Goal: Task Accomplishment & Management: Complete application form

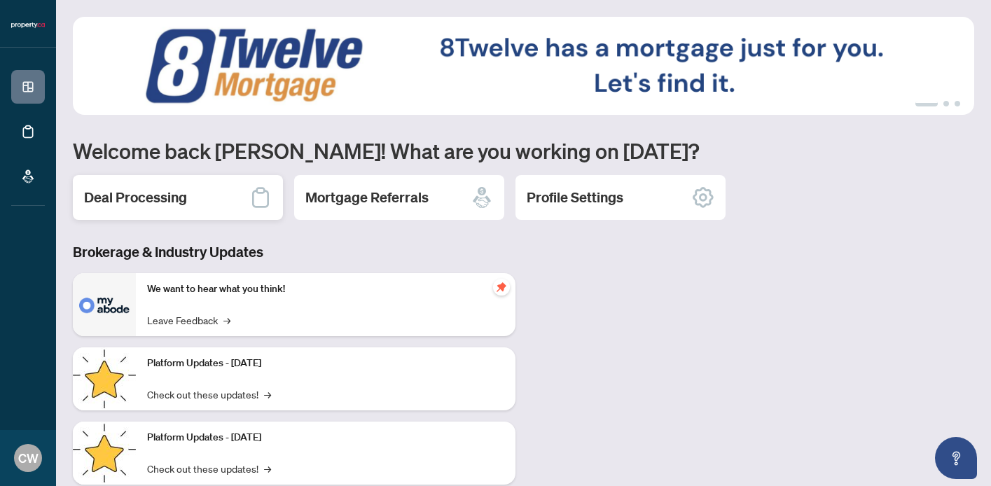
click at [150, 193] on h2 "Deal Processing" at bounding box center [135, 198] width 103 height 20
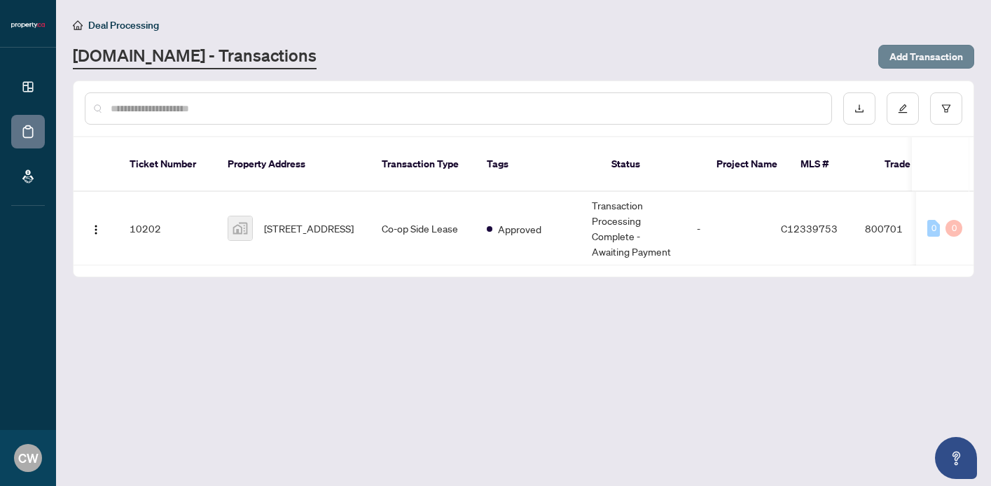
click at [901, 53] on span "Add Transaction" at bounding box center [926, 57] width 74 height 22
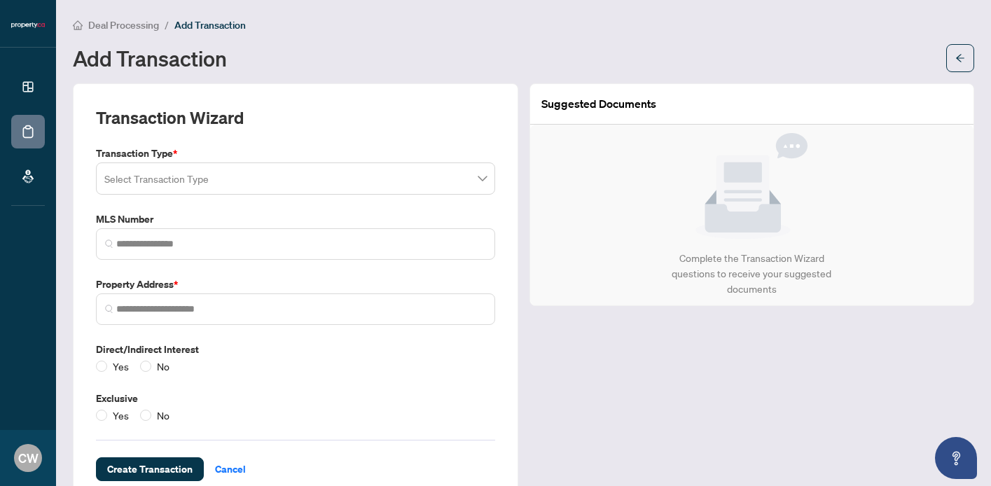
click at [140, 186] on input "search" at bounding box center [289, 180] width 370 height 31
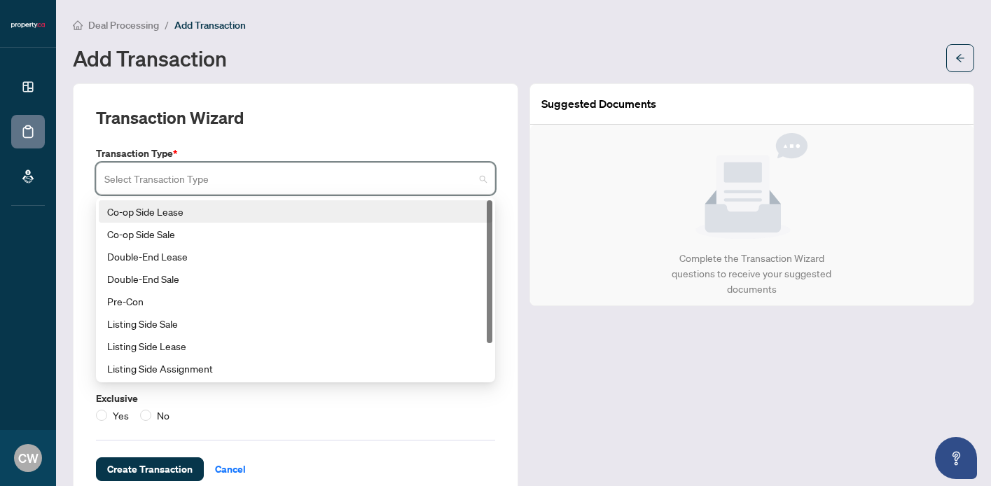
click at [144, 211] on div "Co-op Side Lease" at bounding box center [295, 211] width 377 height 15
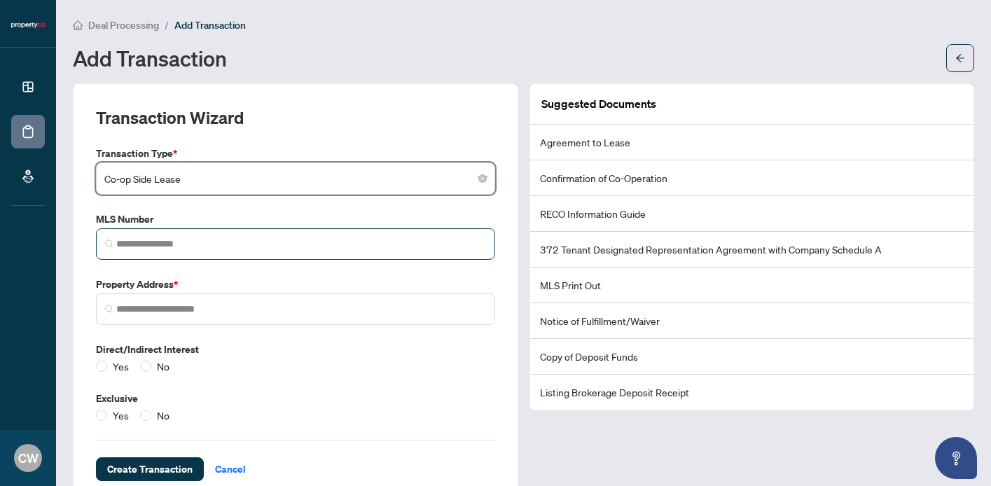
click at [144, 232] on span at bounding box center [295, 244] width 399 height 32
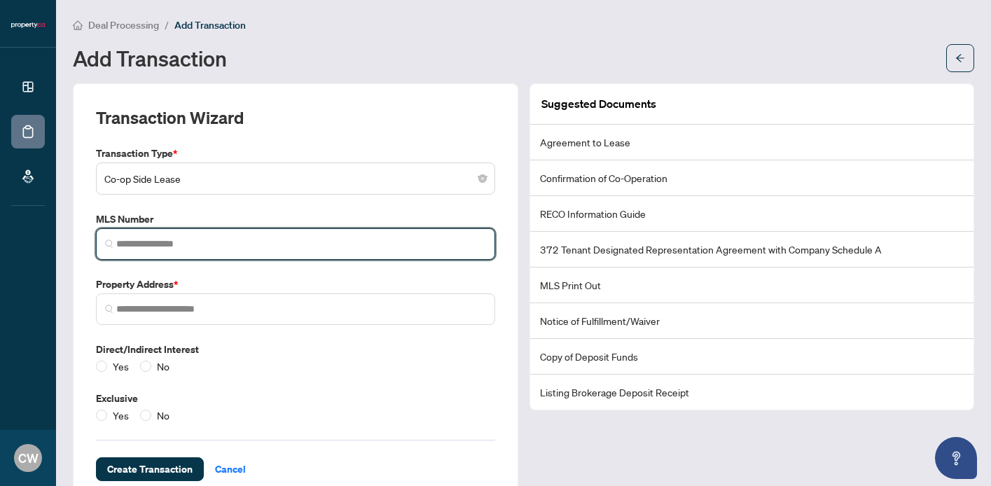
paste input "*********"
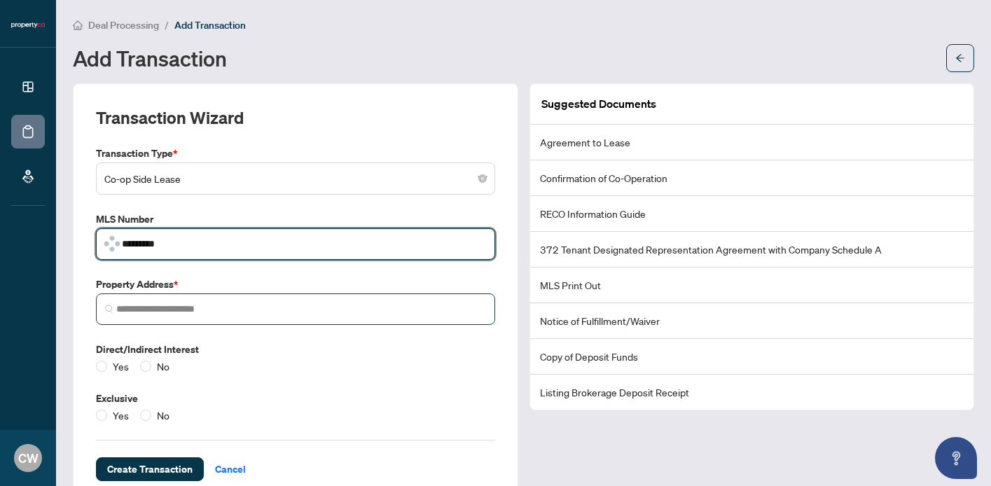
type input "*********"
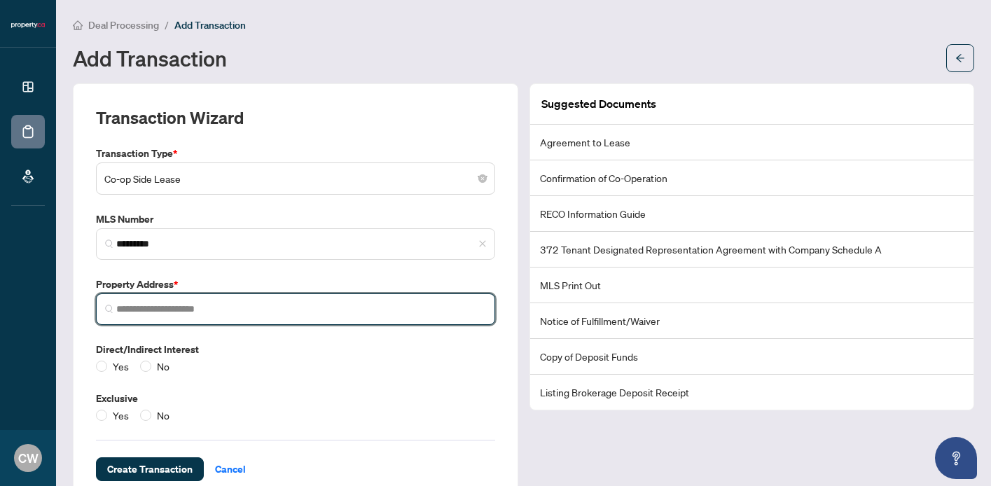
click at [196, 307] on input "search" at bounding box center [301, 309] width 370 height 15
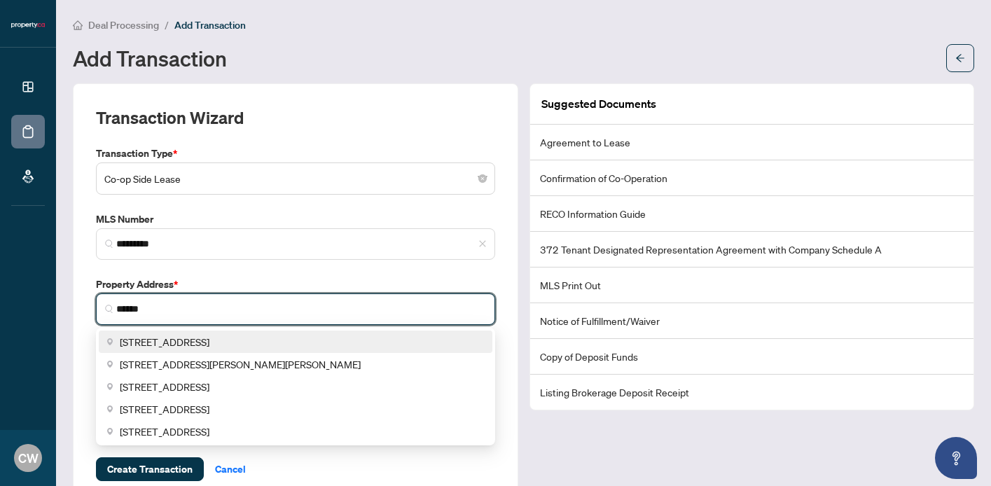
click at [200, 335] on span "[STREET_ADDRESS]" at bounding box center [165, 341] width 90 height 15
type input "**********"
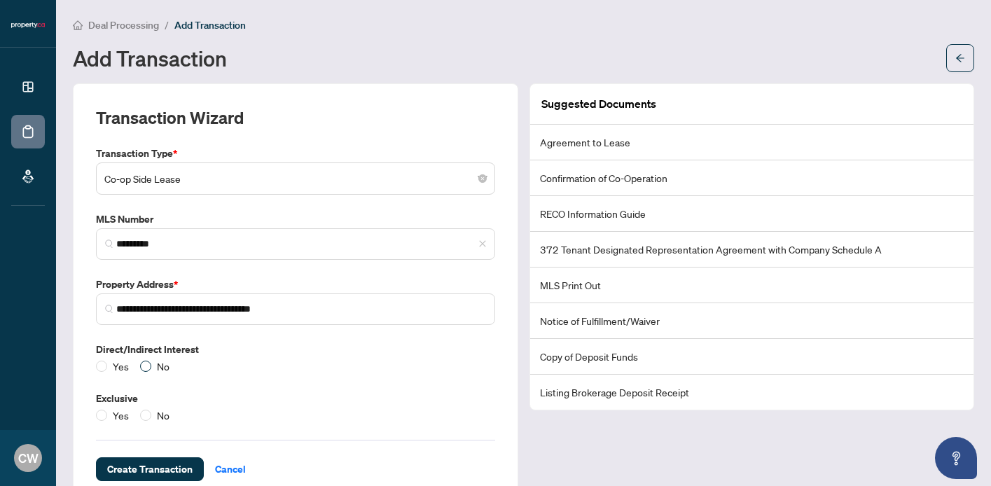
click at [153, 365] on span "No" at bounding box center [163, 365] width 24 height 15
click at [151, 408] on span "No" at bounding box center [163, 414] width 24 height 15
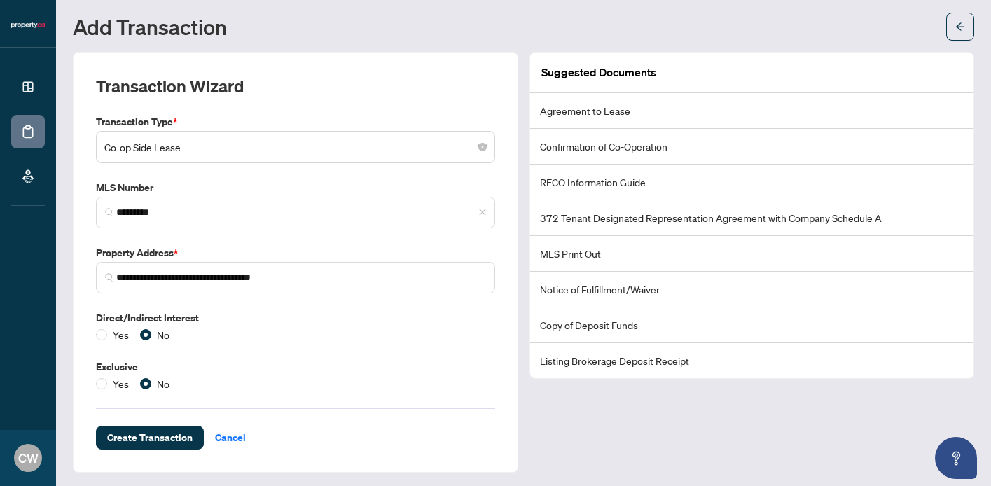
scroll to position [31, 0]
click at [164, 434] on span "Create Transaction" at bounding box center [149, 438] width 85 height 22
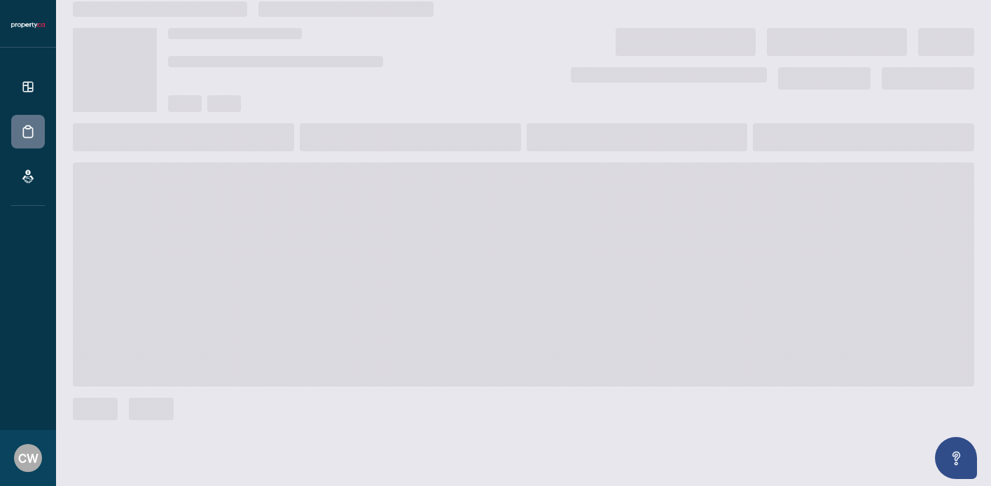
scroll to position [15, 0]
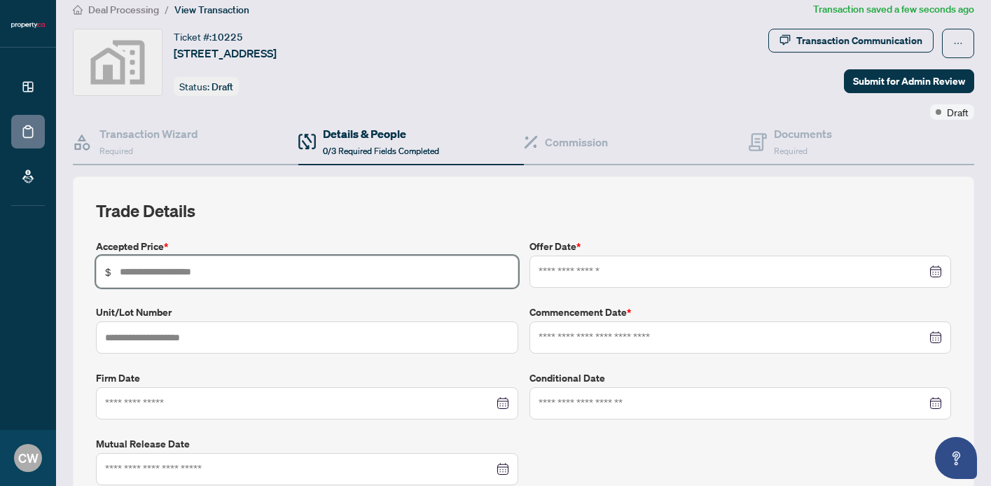
click at [181, 272] on input "text" at bounding box center [314, 271] width 389 height 15
type input "*****"
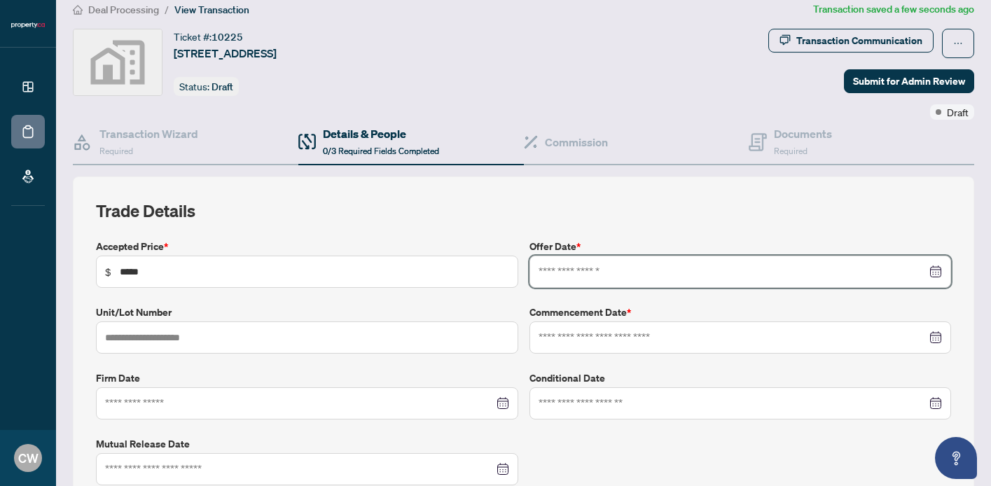
click at [942, 274] on div at bounding box center [740, 272] width 422 height 32
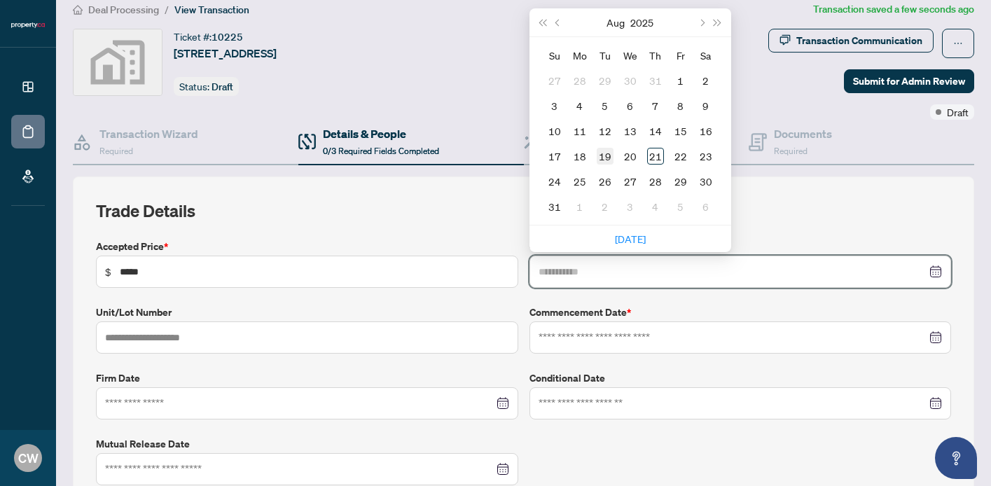
type input "**********"
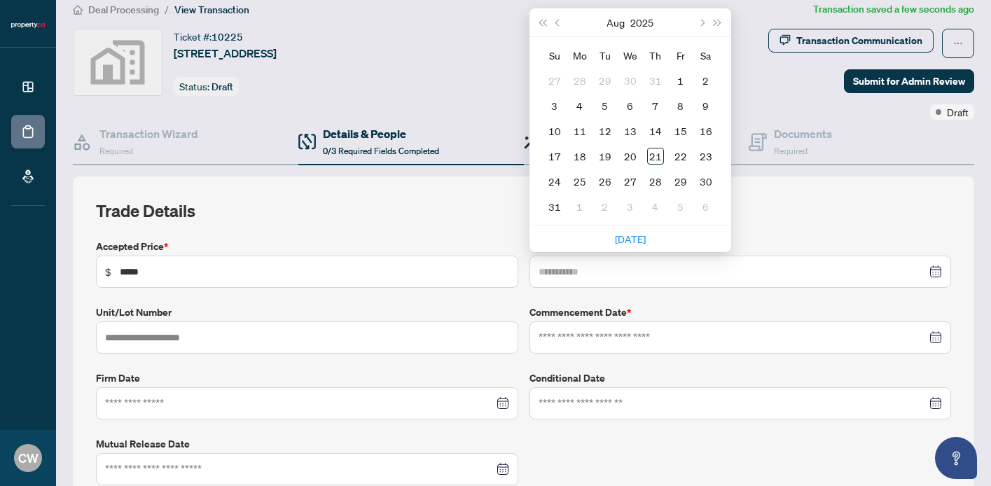
click at [597, 157] on div "19" at bounding box center [605, 156] width 17 height 17
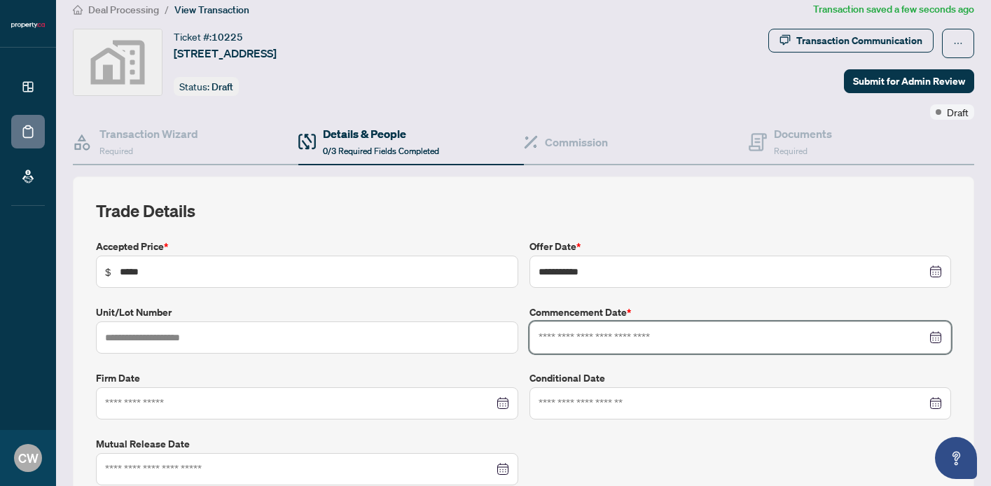
click at [564, 333] on input at bounding box center [732, 337] width 389 height 15
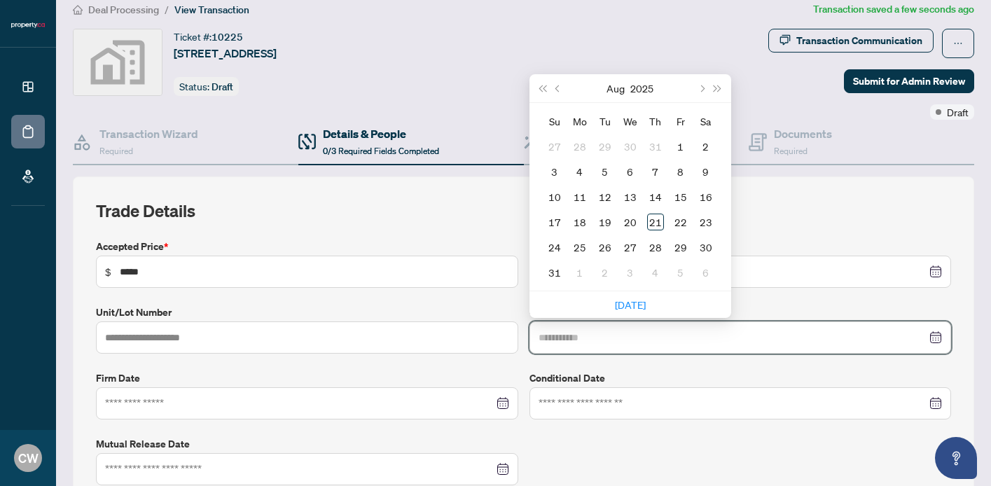
type input "**********"
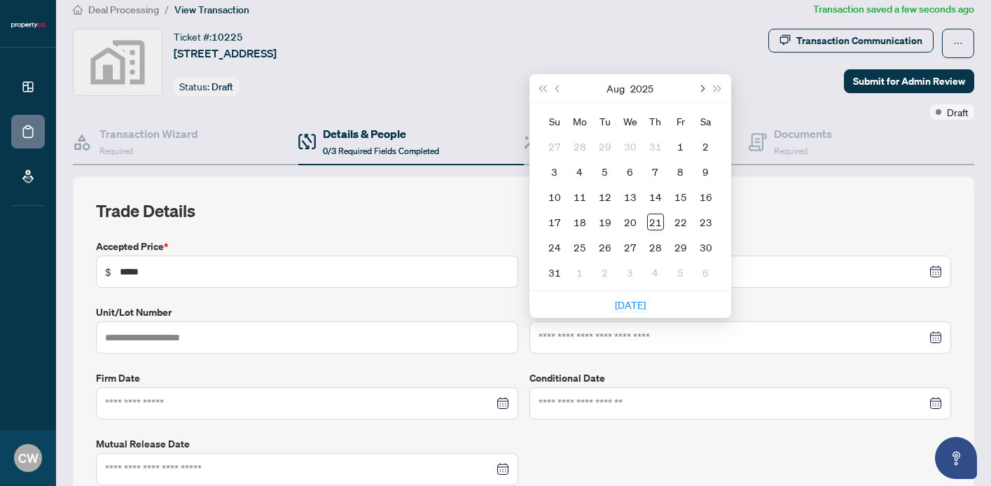
click at [707, 90] on button "Next month (PageDown)" at bounding box center [701, 88] width 15 height 28
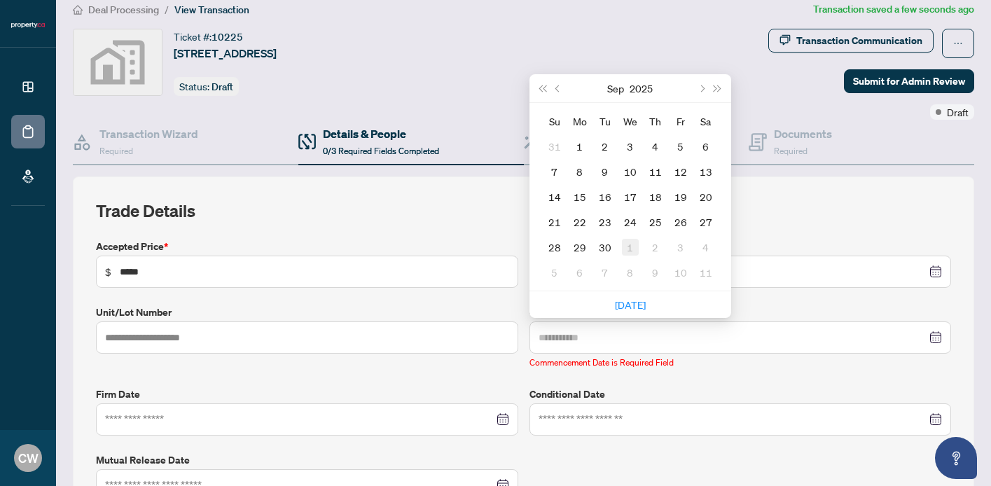
type input "**********"
click at [632, 244] on div "1" at bounding box center [630, 247] width 17 height 17
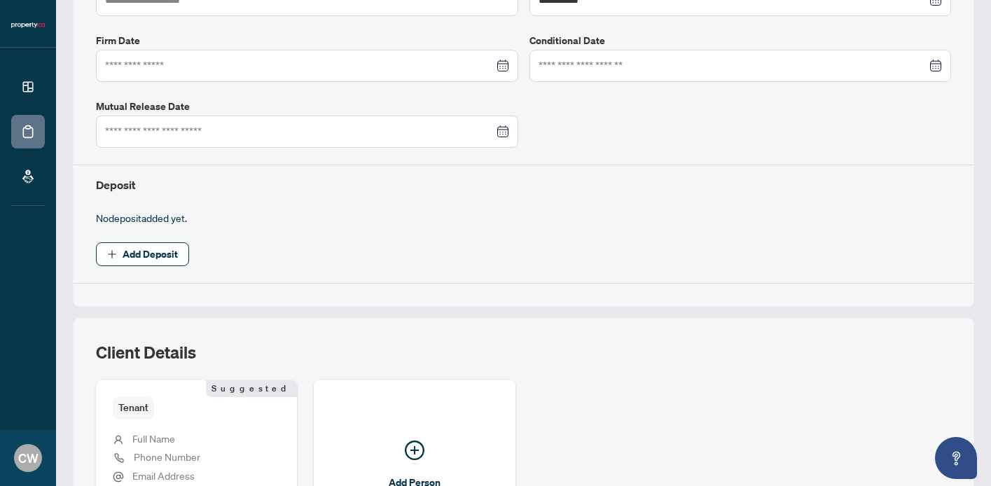
scroll to position [383, 0]
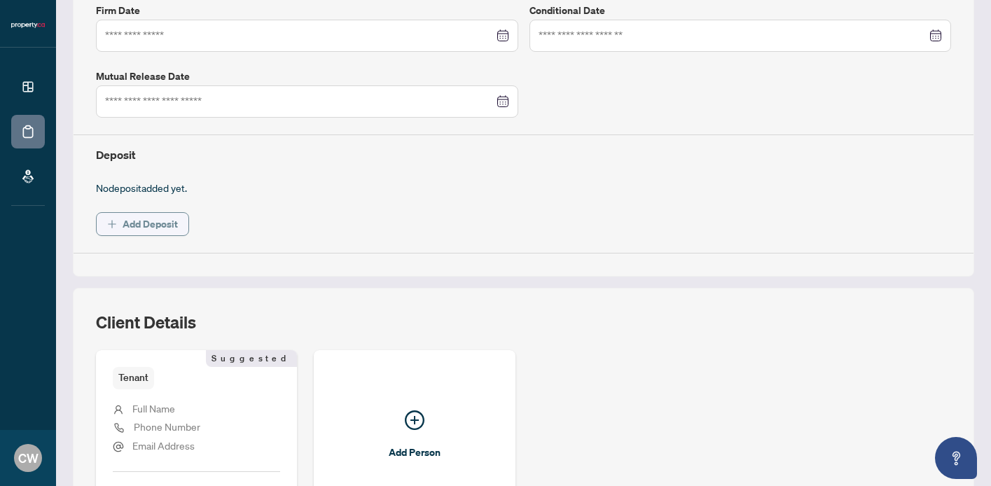
click at [153, 224] on span "Add Deposit" at bounding box center [150, 224] width 55 height 22
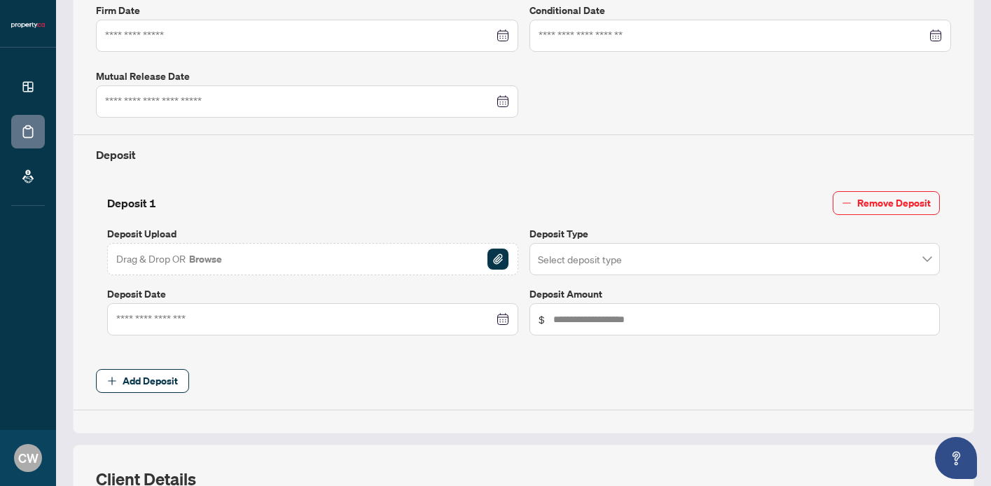
click at [494, 256] on img "button" at bounding box center [497, 259] width 21 height 21
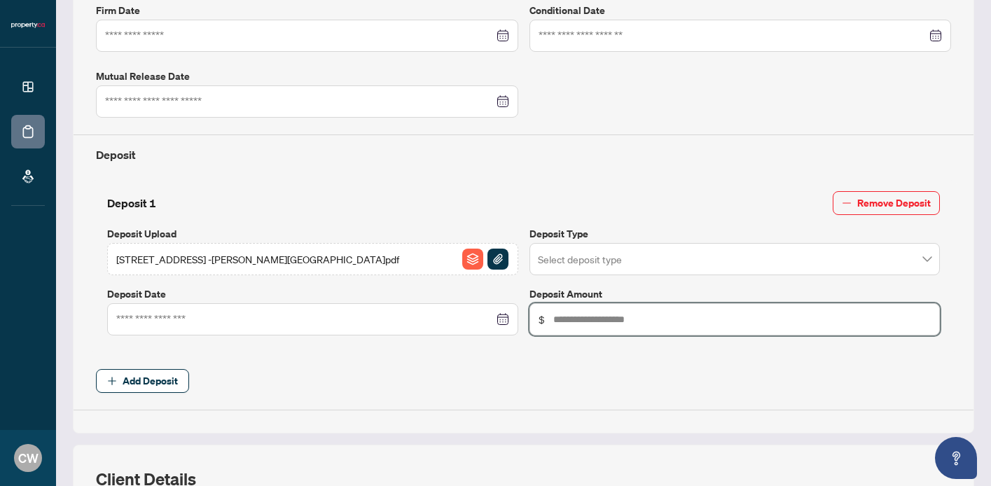
click at [573, 313] on input "text" at bounding box center [742, 319] width 378 height 15
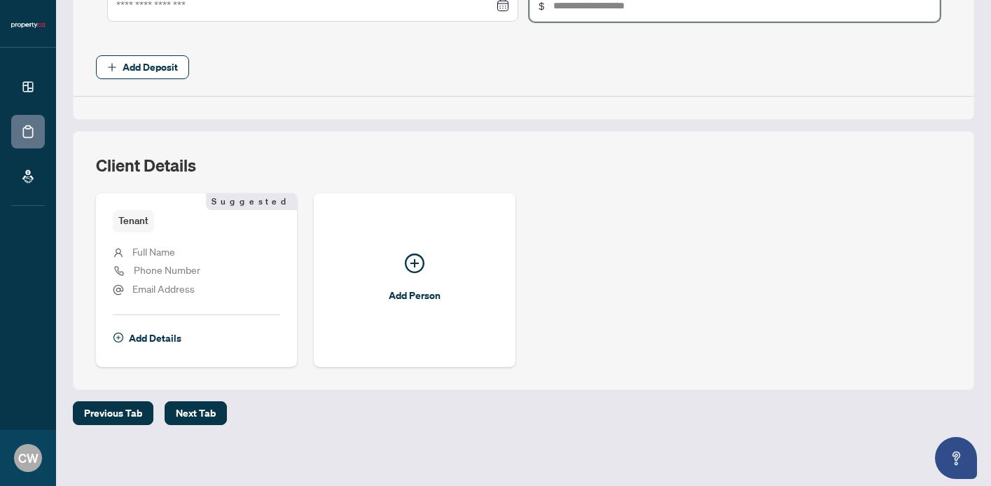
scroll to position [696, 0]
click at [139, 246] on span "Full Name" at bounding box center [153, 252] width 43 height 13
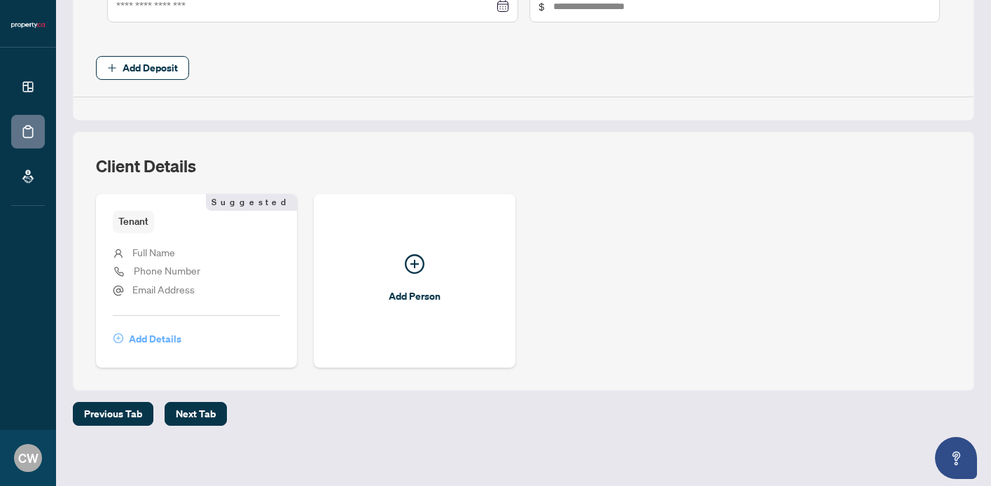
click at [149, 330] on span "Add Details" at bounding box center [155, 339] width 53 height 22
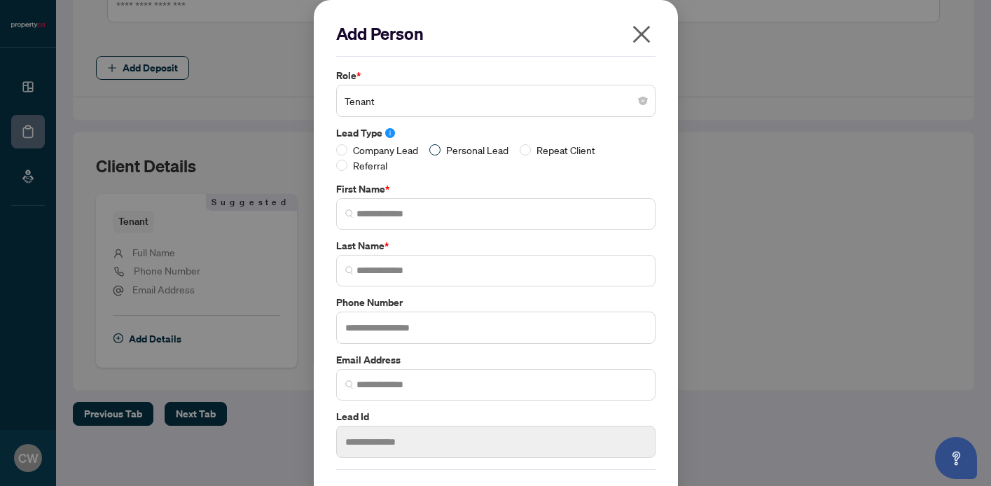
click at [461, 150] on span "Personal Lead" at bounding box center [477, 149] width 74 height 15
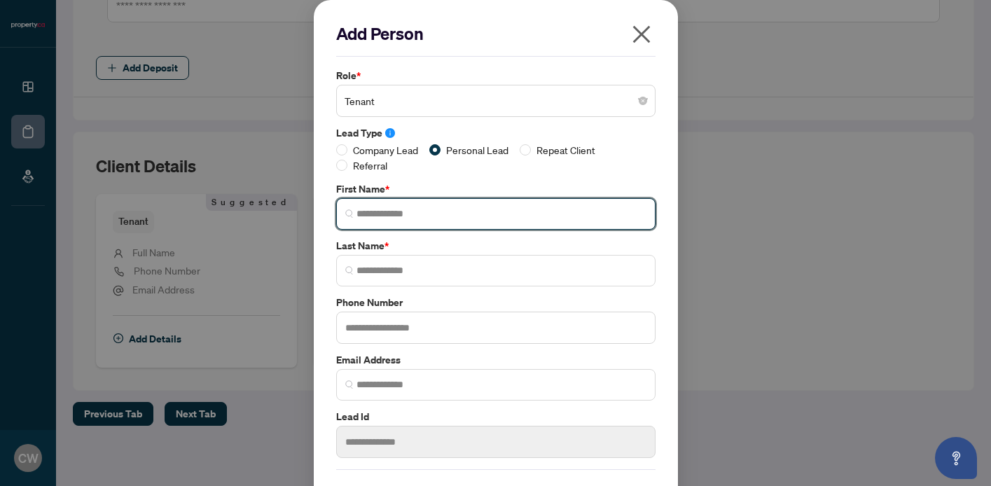
click at [389, 214] on input "search" at bounding box center [501, 214] width 290 height 15
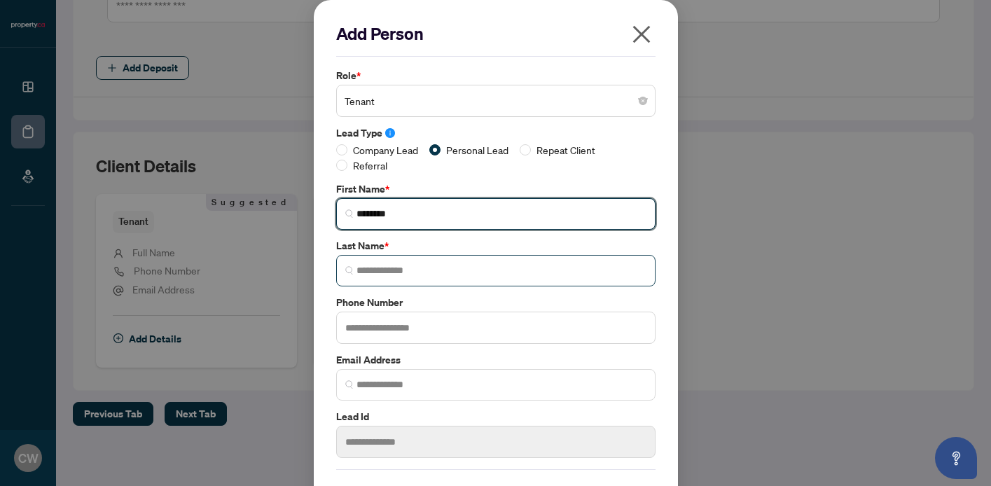
click at [407, 256] on span at bounding box center [495, 271] width 319 height 32
type input "********"
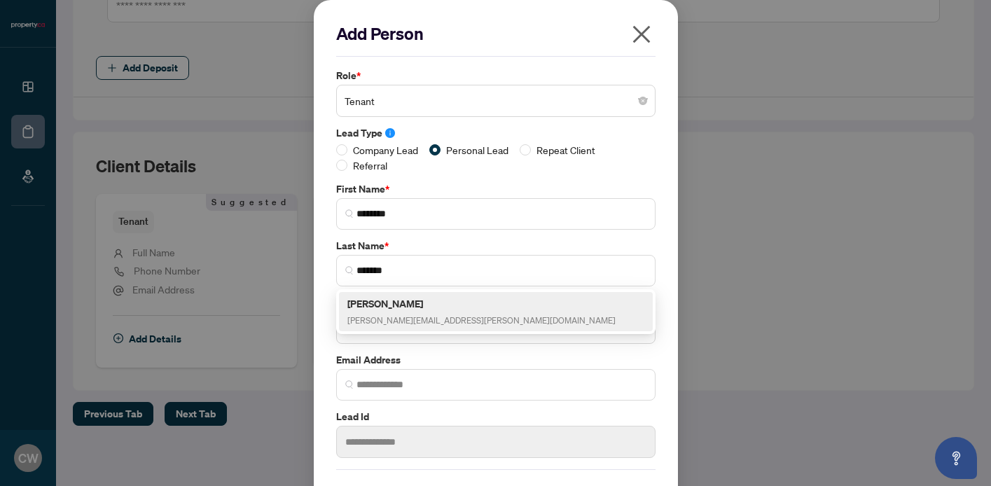
click at [321, 353] on div "Add Person Role * Tenant Lead Type Company Lead Personal Lead Repeat Client Ref…" at bounding box center [496, 266] width 364 height 533
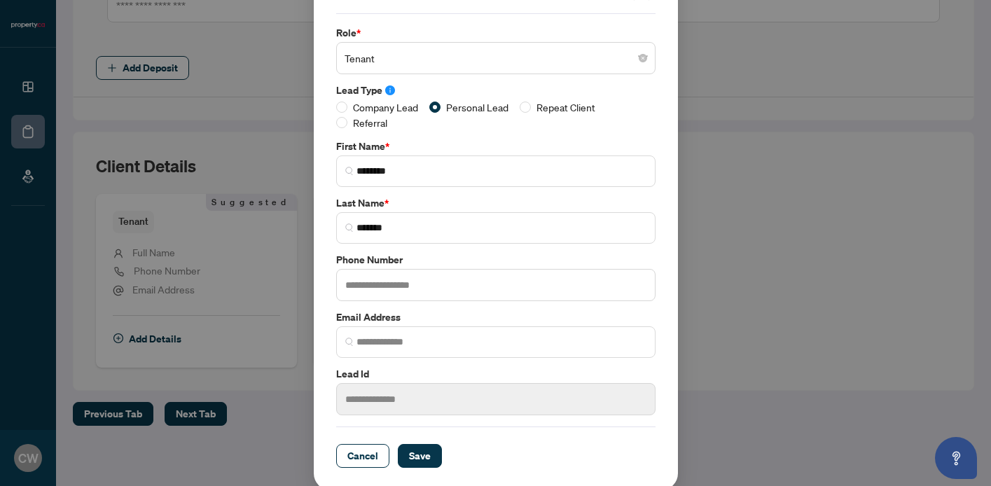
scroll to position [42, 0]
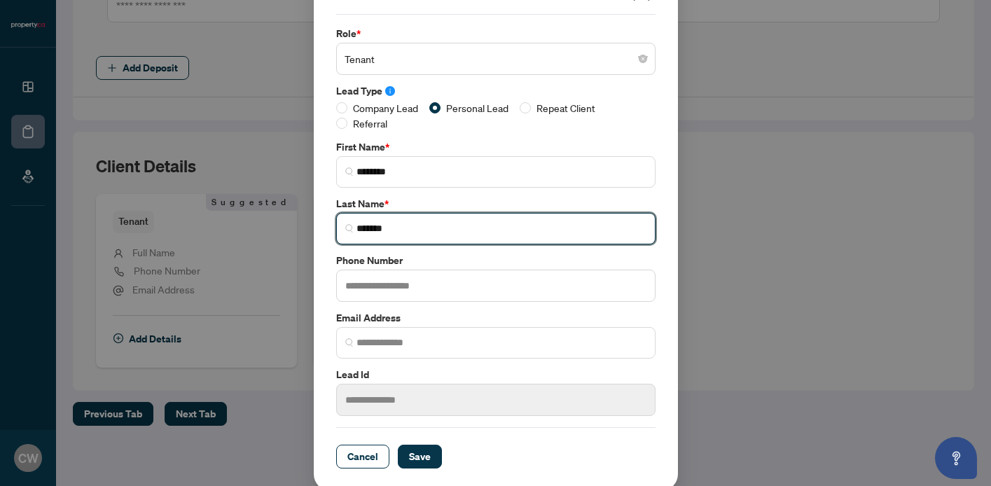
click at [419, 227] on input "*******" at bounding box center [501, 228] width 290 height 15
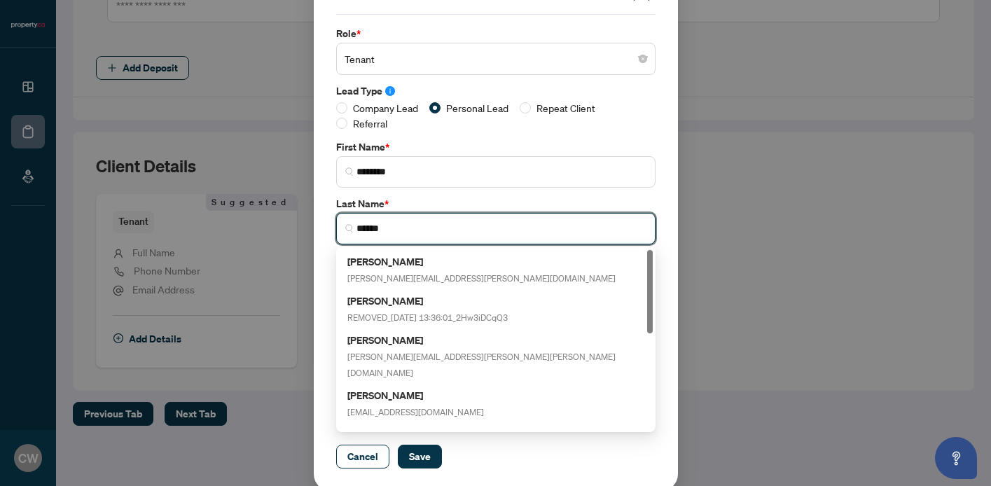
type input "*******"
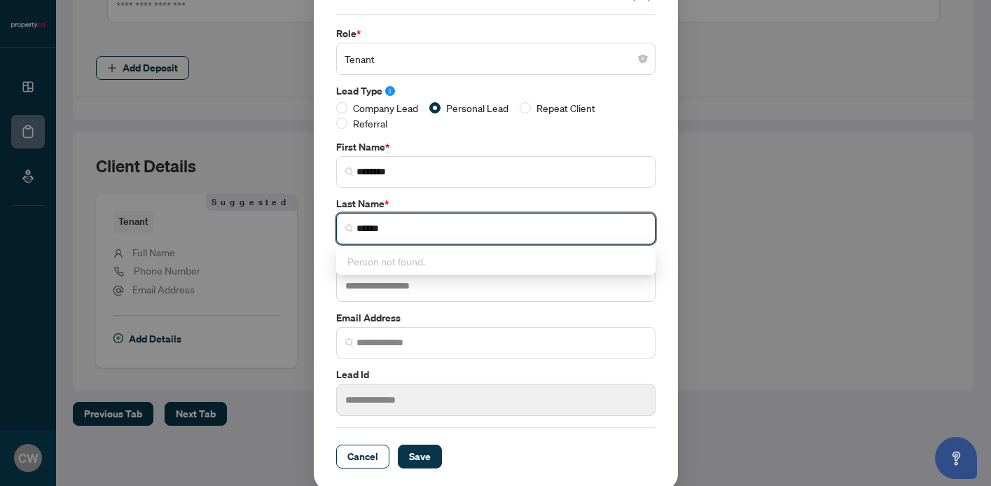
type input "*******"
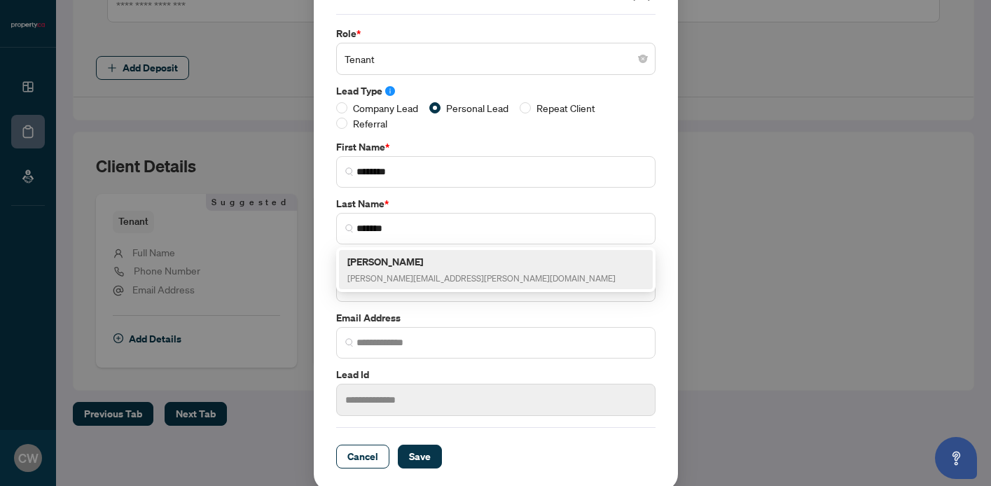
click at [520, 319] on label "Email Address" at bounding box center [495, 317] width 319 height 15
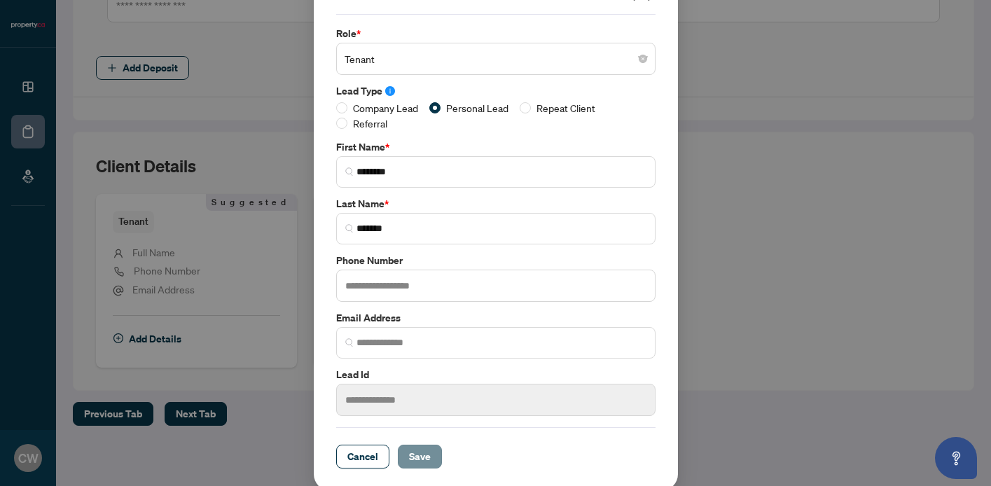
scroll to position [0, 0]
click at [426, 461] on span "Save" at bounding box center [420, 456] width 22 height 22
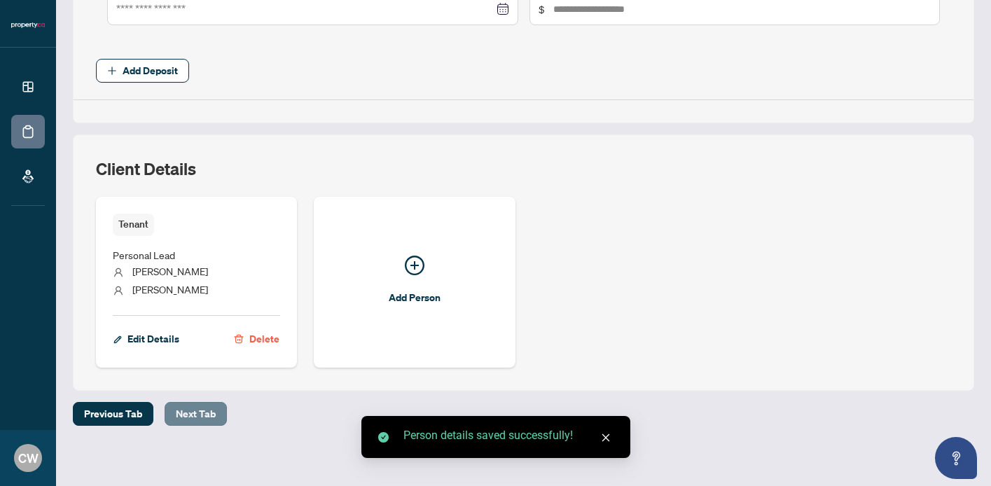
click at [184, 412] on span "Next Tab" at bounding box center [196, 414] width 40 height 22
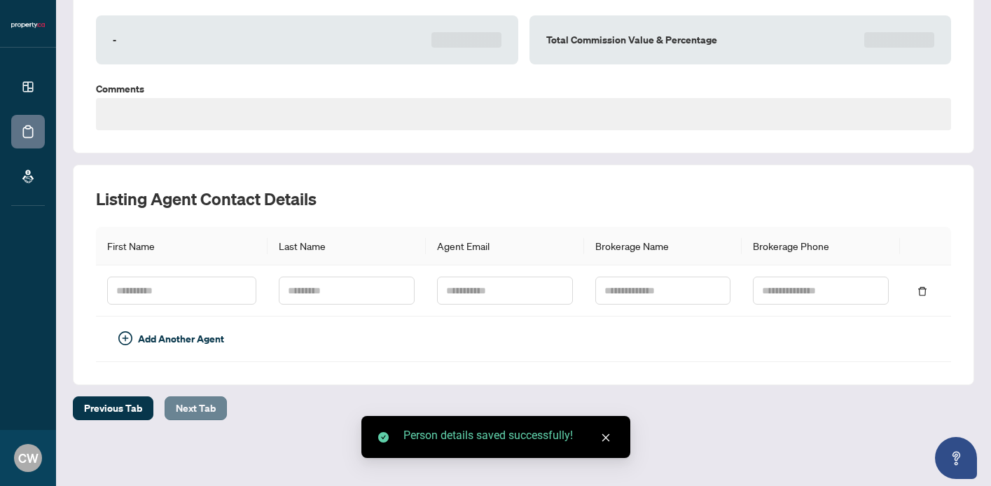
scroll to position [141, 0]
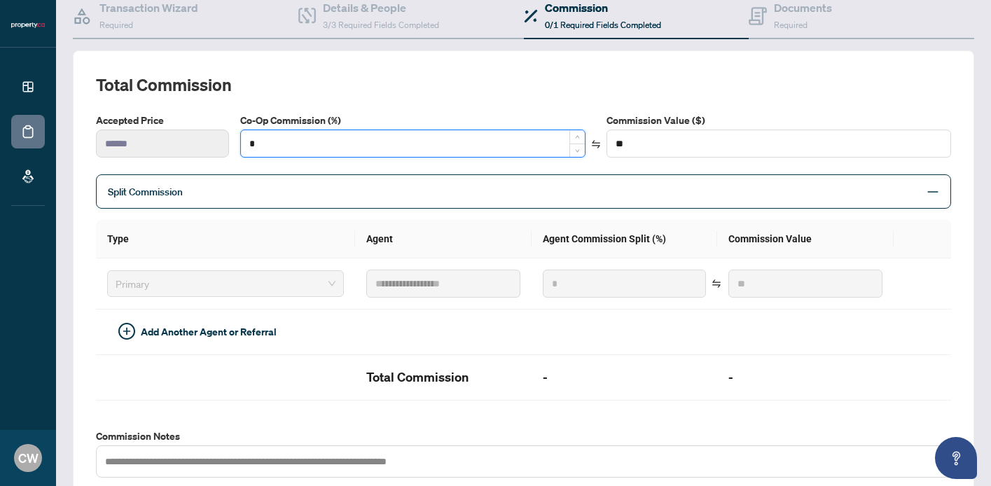
click at [284, 147] on input "*" at bounding box center [412, 143] width 343 height 27
type input "*"
type input "****"
type input "**"
type input "******"
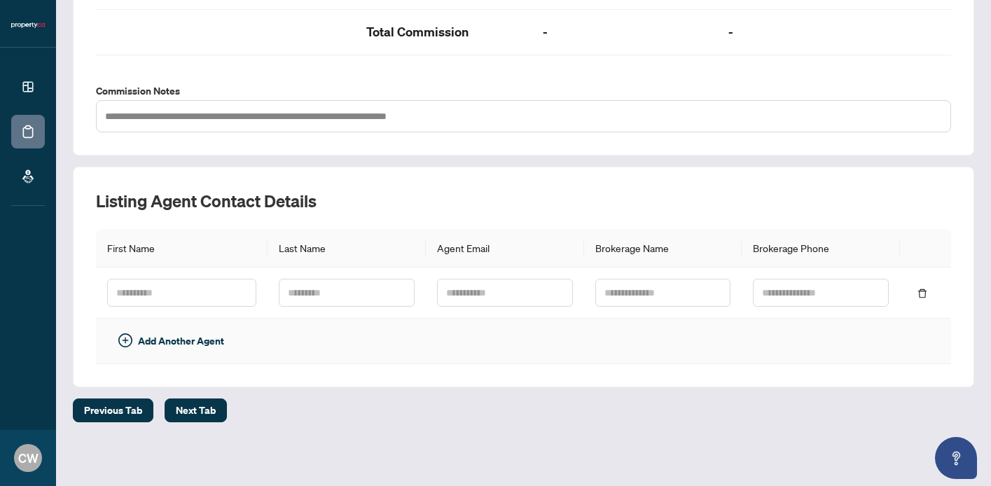
scroll to position [486, 0]
type input "**"
click at [215, 413] on button "Next Tab" at bounding box center [196, 411] width 62 height 24
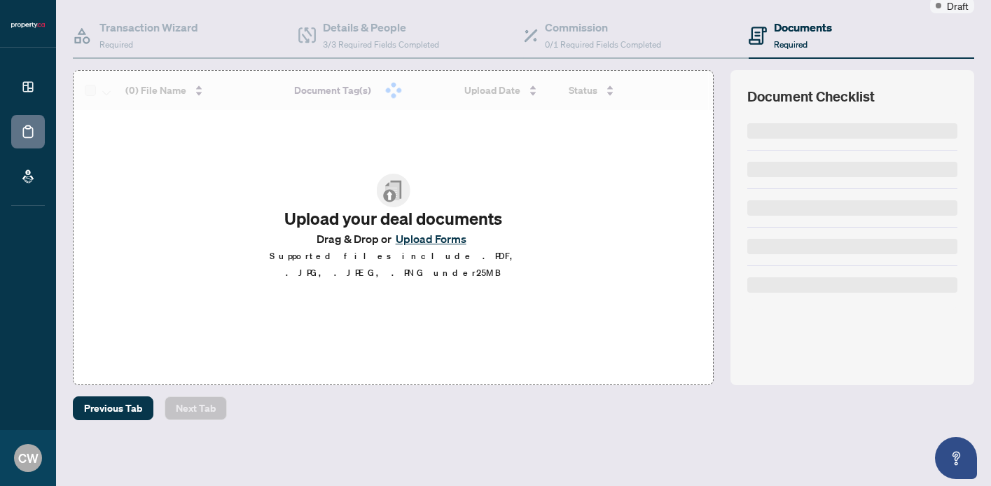
scroll to position [121, 0]
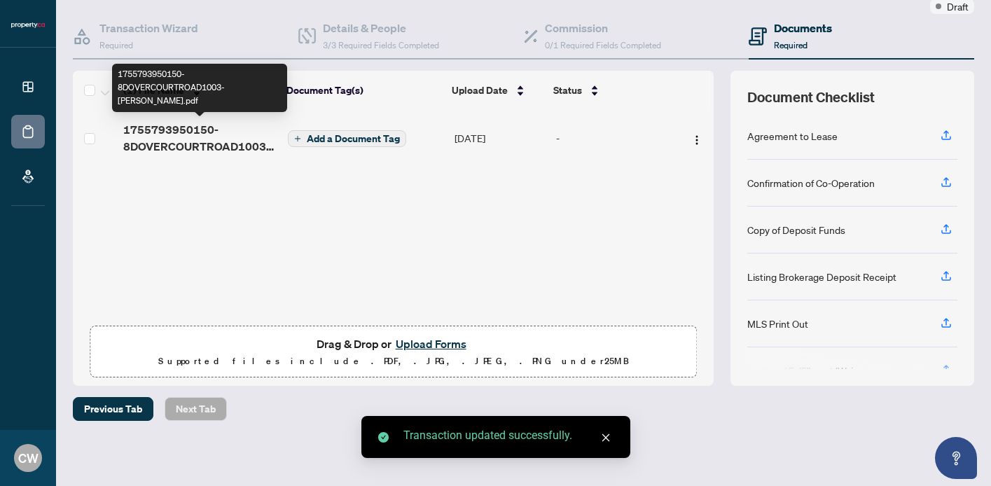
click at [220, 129] on span "1755793950150-8DOVERCOURTROAD1003-[PERSON_NAME].pdf" at bounding box center [199, 138] width 153 height 34
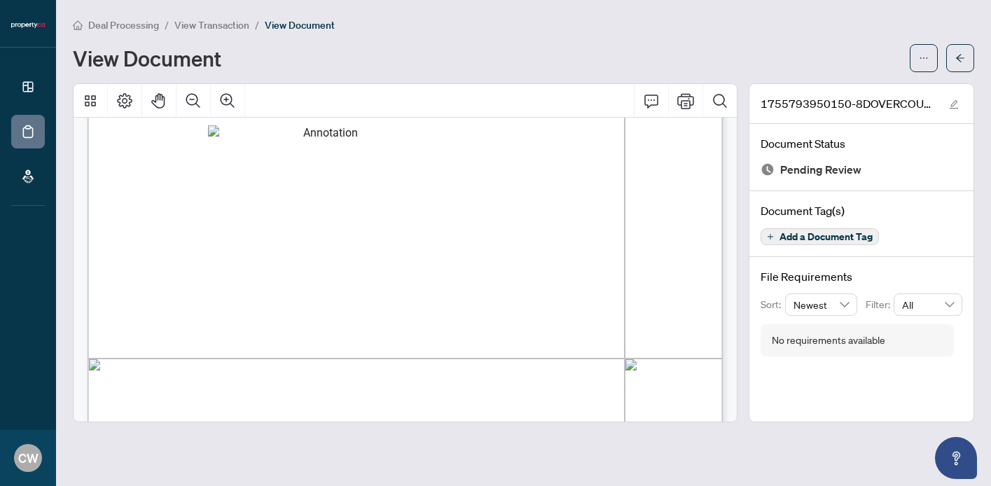
scroll to position [375, 0]
click at [959, 66] on span "button" at bounding box center [960, 58] width 10 height 22
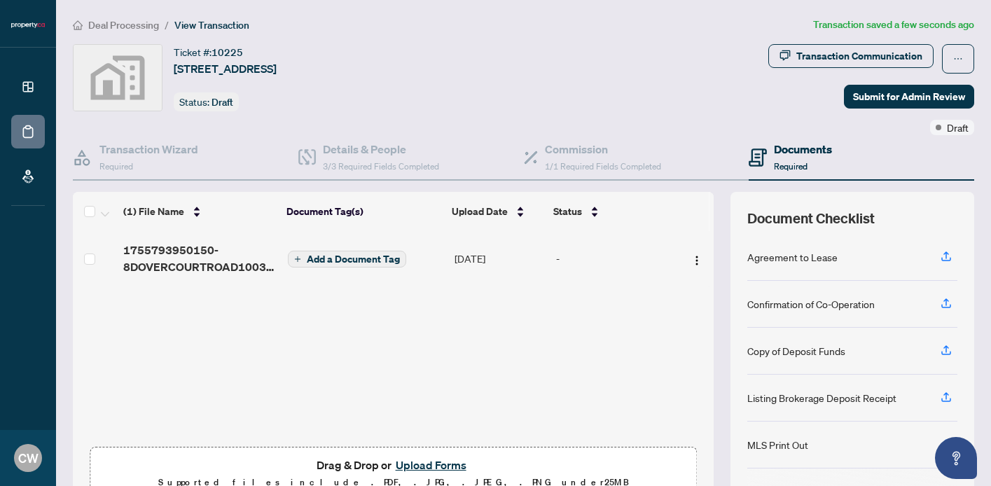
scroll to position [1, 0]
click at [365, 470] on span "Drag & Drop or Upload Forms" at bounding box center [393, 465] width 154 height 18
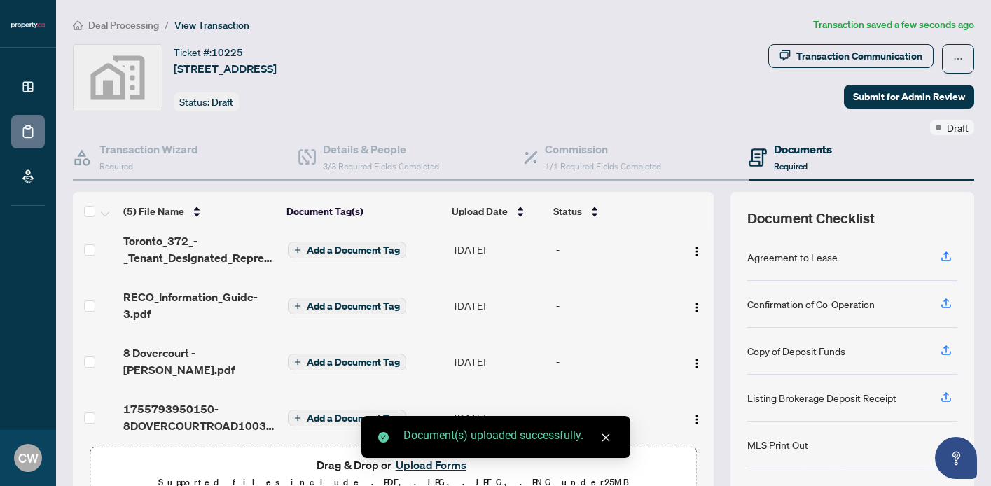
scroll to position [54, 0]
click at [323, 354] on button "Add a Document Tag" at bounding box center [347, 362] width 118 height 17
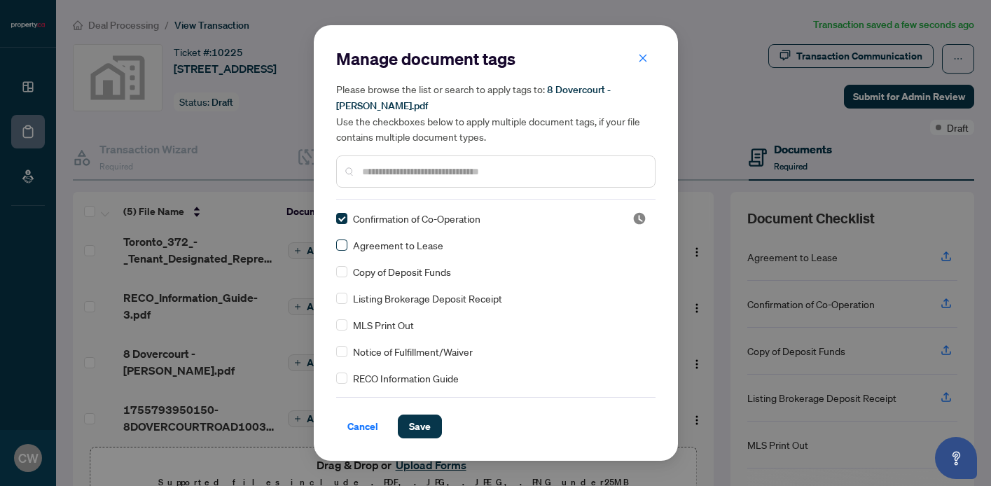
click at [339, 248] on span at bounding box center [341, 244] width 11 height 11
click at [415, 422] on span "Save" at bounding box center [420, 426] width 22 height 22
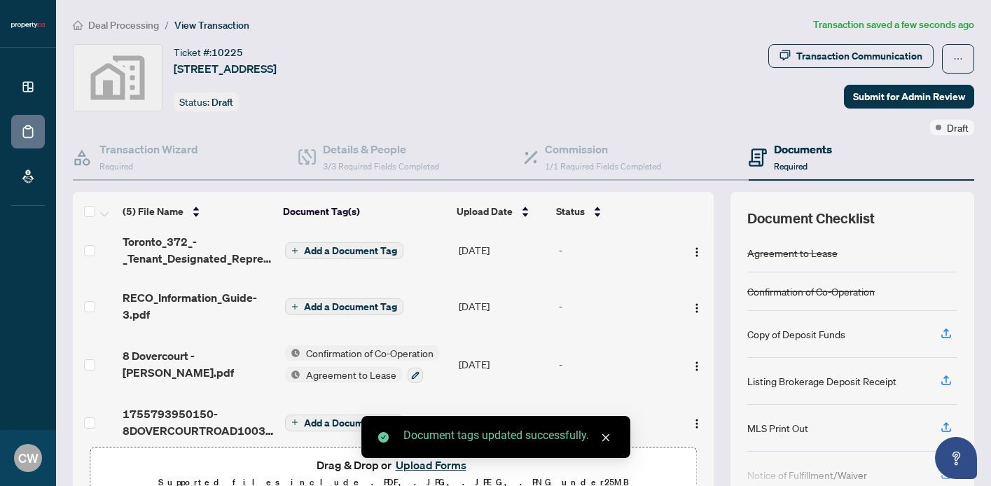
click at [309, 305] on span "Add a Document Tag" at bounding box center [350, 307] width 93 height 10
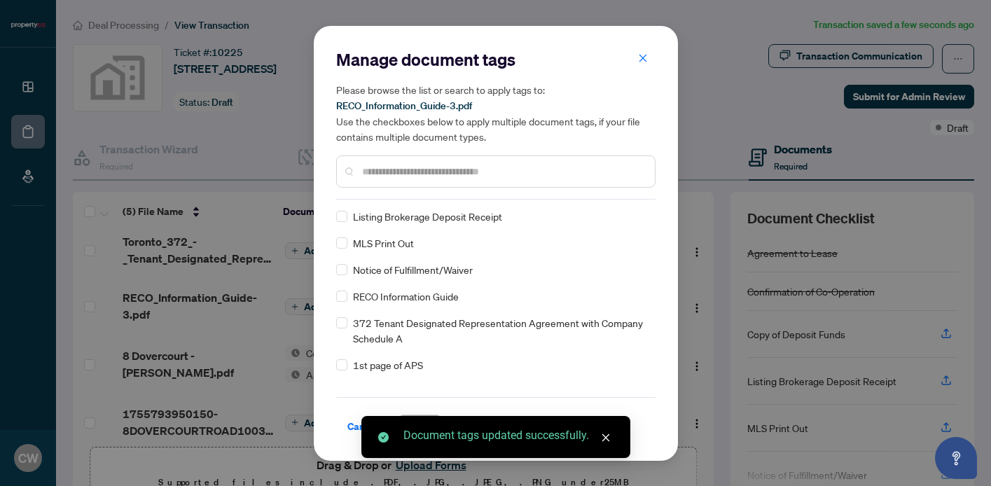
scroll to position [88, 0]
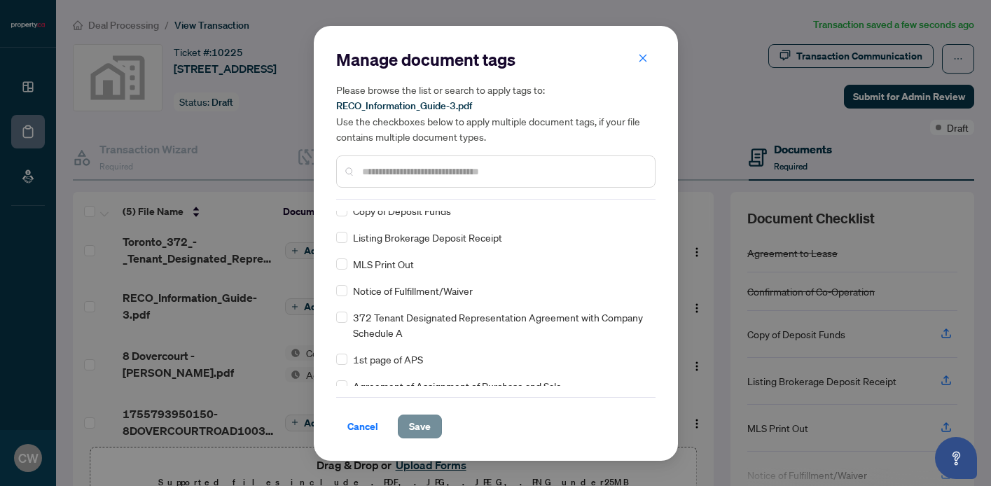
click at [411, 426] on span "Save" at bounding box center [420, 426] width 22 height 22
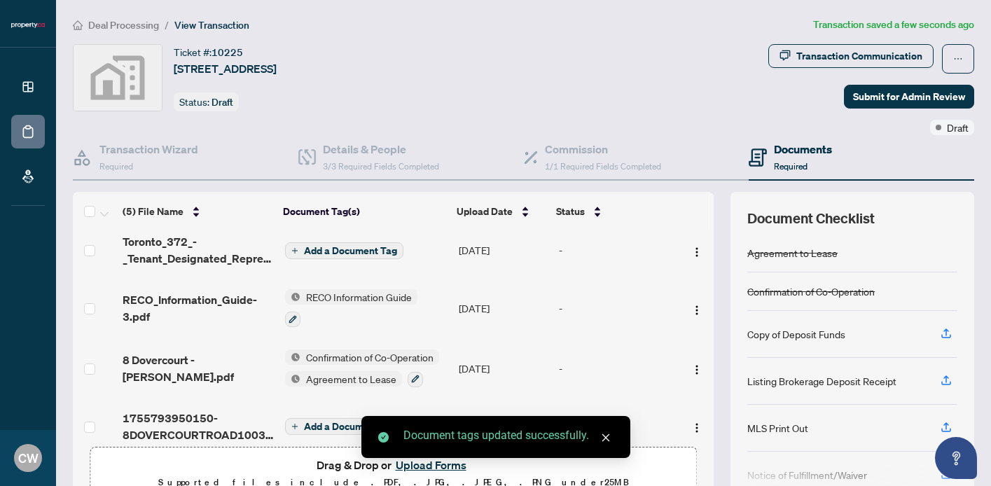
click at [316, 251] on span "Add a Document Tag" at bounding box center [350, 251] width 93 height 10
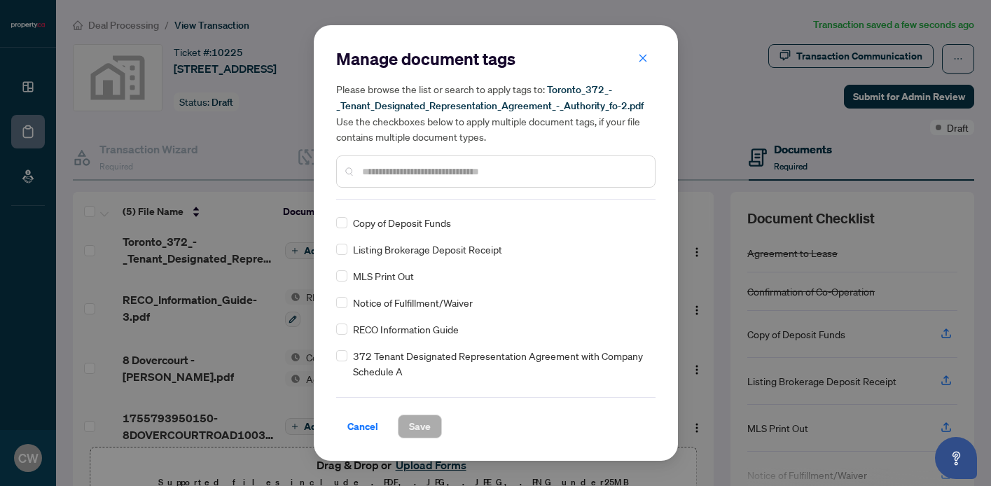
scroll to position [57, 0]
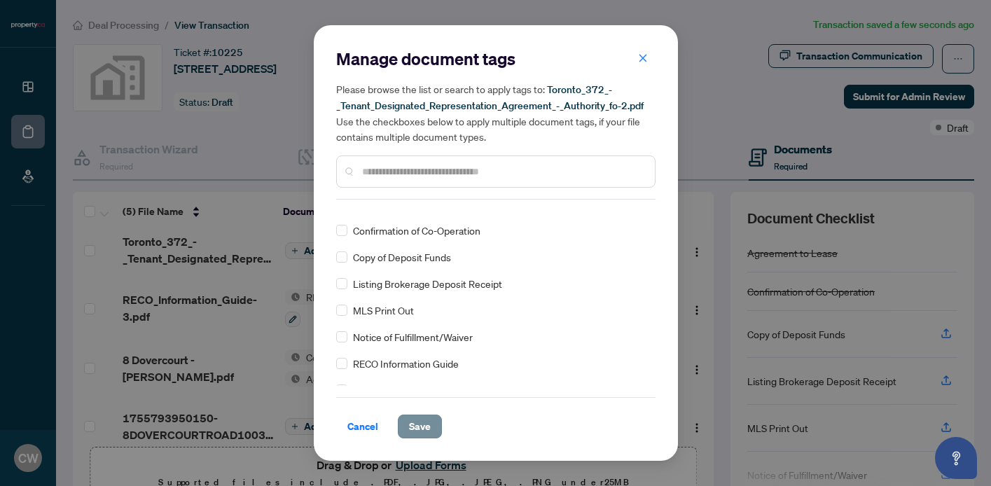
click at [415, 424] on span "Save" at bounding box center [420, 426] width 22 height 22
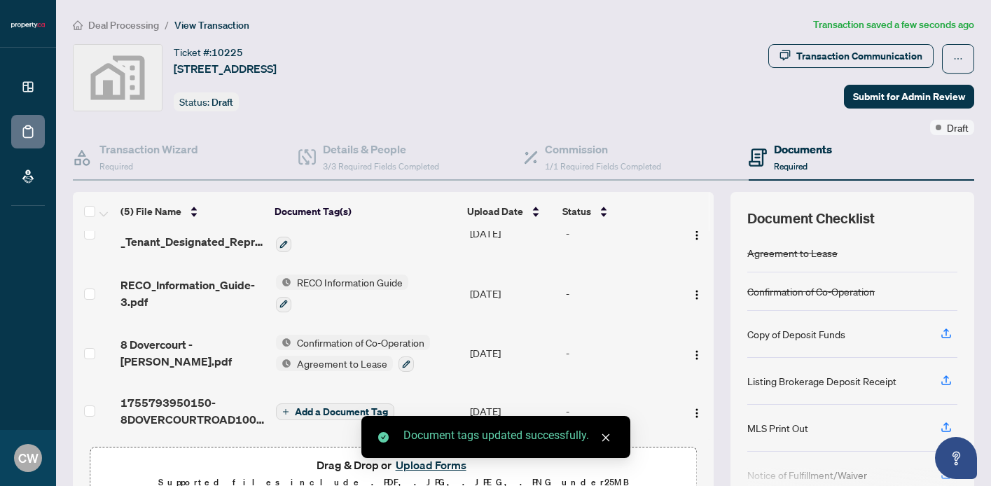
scroll to position [76, 0]
click at [321, 407] on span "Add a Document Tag" at bounding box center [341, 412] width 93 height 10
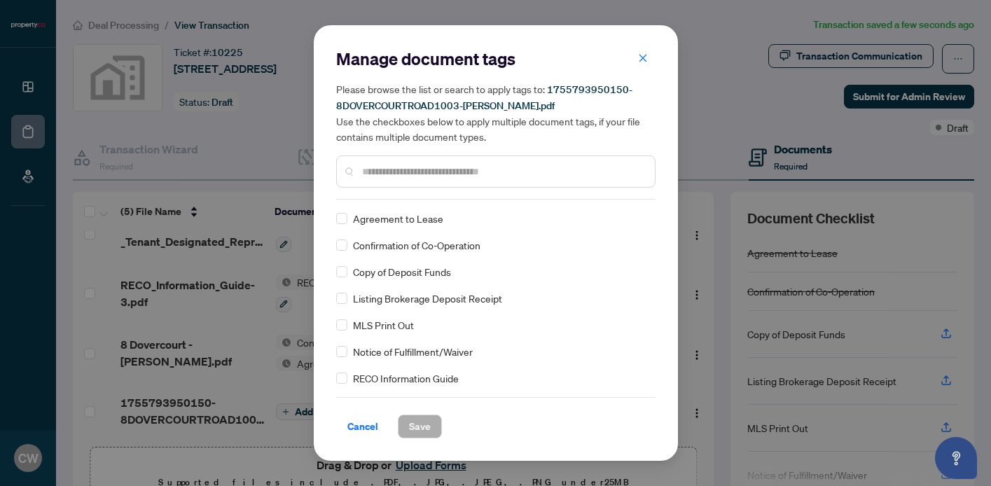
click at [353, 306] on div "Agreement to Lease Confirmation of Co-Operation Copy of Deposit Funds Listing B…" at bounding box center [495, 298] width 319 height 175
click at [344, 298] on span at bounding box center [341, 298] width 11 height 11
click at [415, 419] on span "Save" at bounding box center [420, 426] width 22 height 22
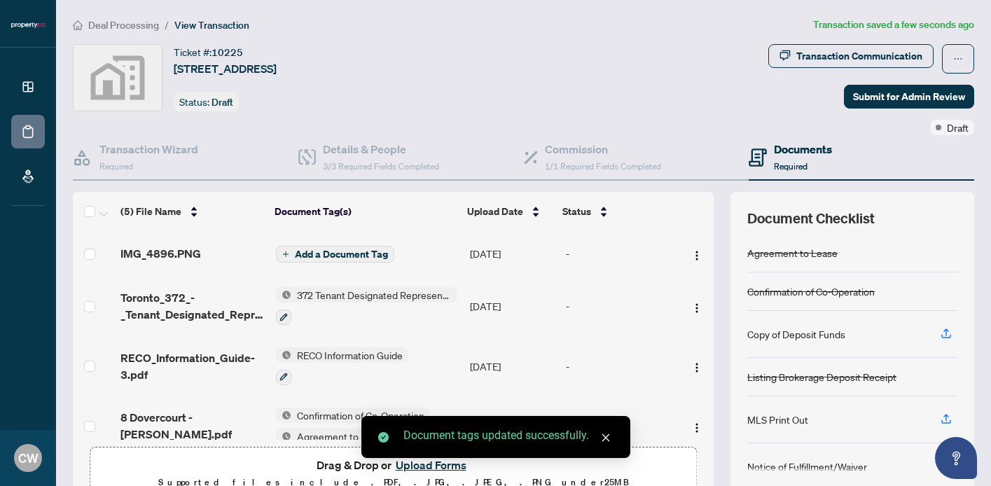
scroll to position [0, 0]
click at [329, 251] on span "Add a Document Tag" at bounding box center [341, 254] width 93 height 10
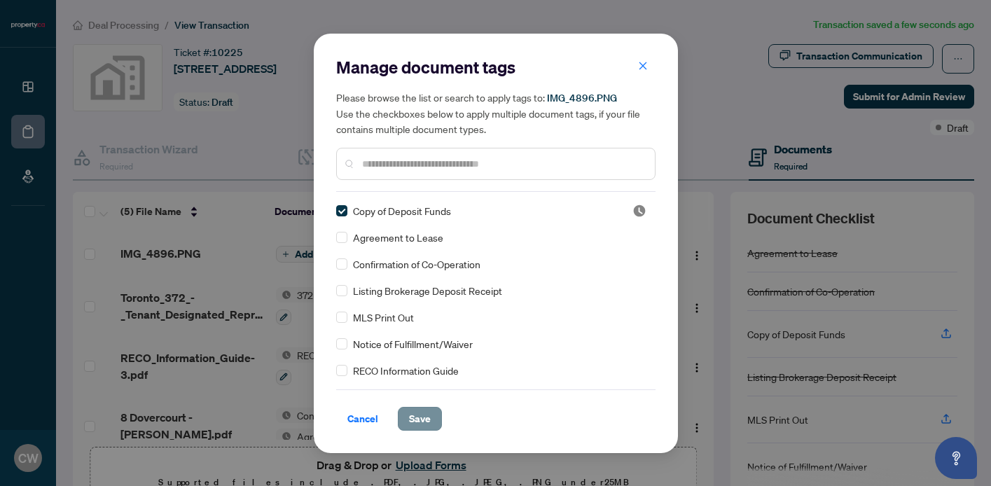
click at [409, 416] on span "Save" at bounding box center [420, 418] width 22 height 22
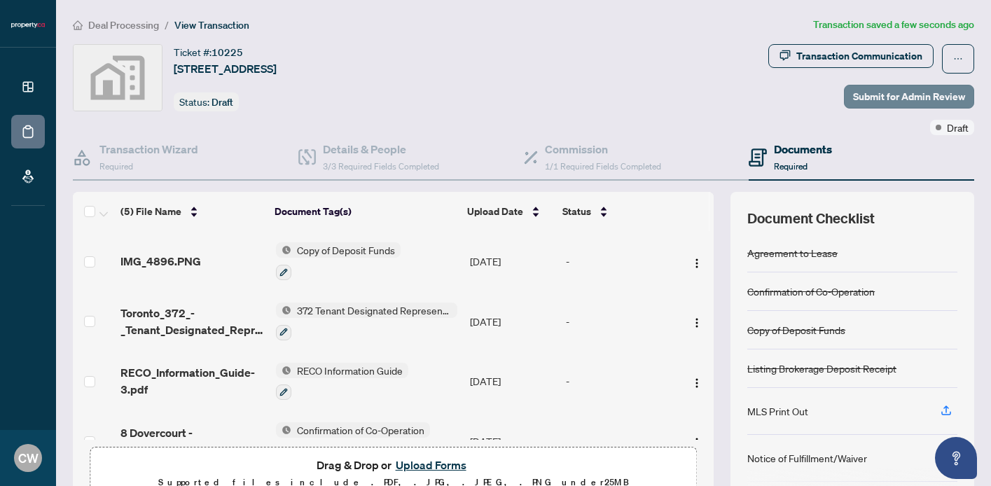
click at [873, 92] on span "Submit for Admin Review" at bounding box center [909, 96] width 112 height 22
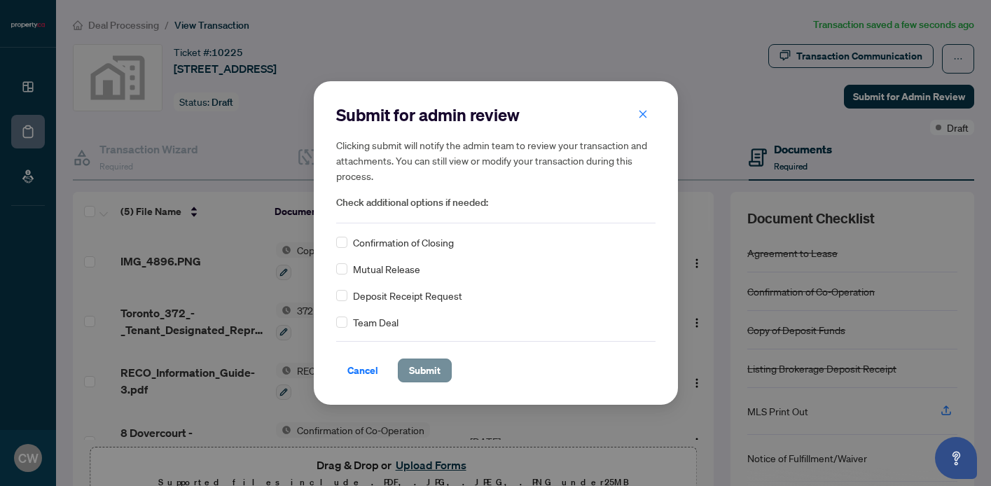
click at [417, 377] on span "Submit" at bounding box center [425, 370] width 32 height 22
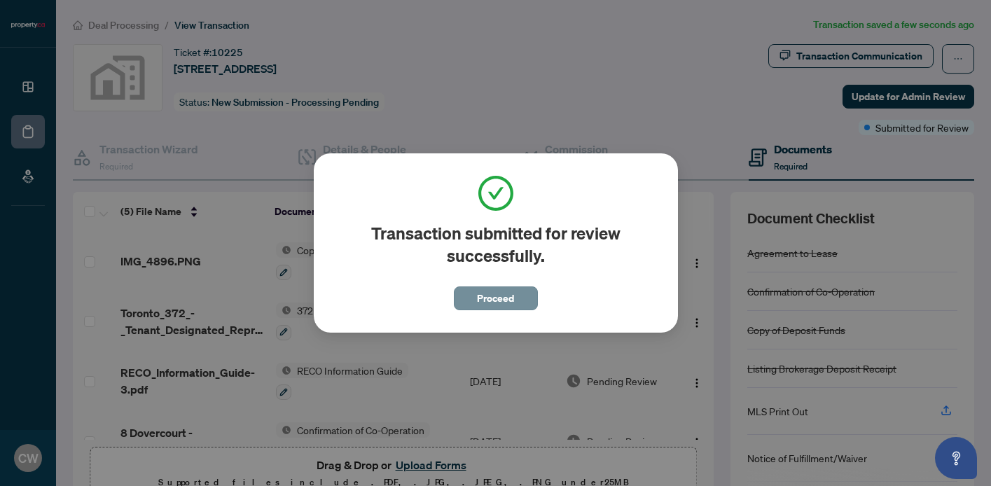
click at [482, 300] on span "Proceed" at bounding box center [495, 298] width 37 height 22
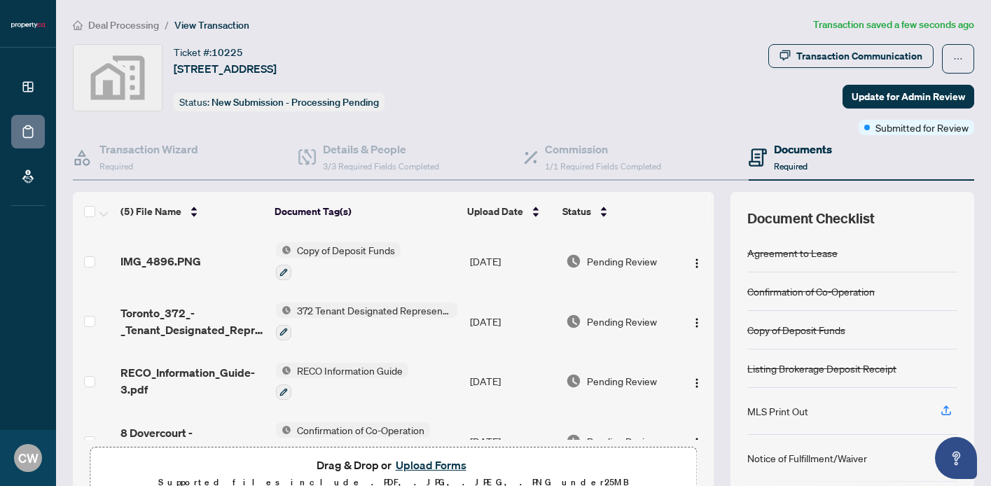
click at [148, 78] on img at bounding box center [118, 78] width 88 height 66
click at [964, 62] on button "button" at bounding box center [958, 58] width 32 height 29
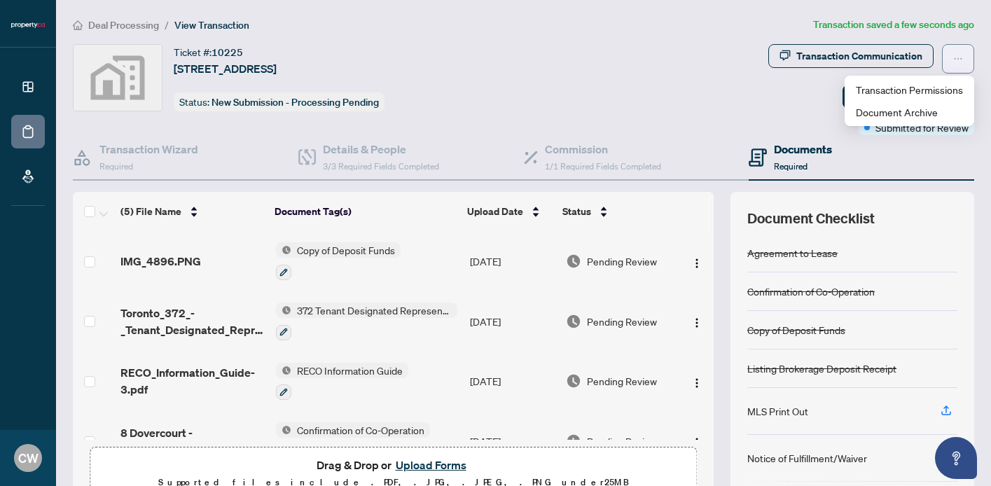
click at [964, 61] on button "button" at bounding box center [958, 58] width 32 height 29
